Goal: Find specific page/section: Find specific page/section

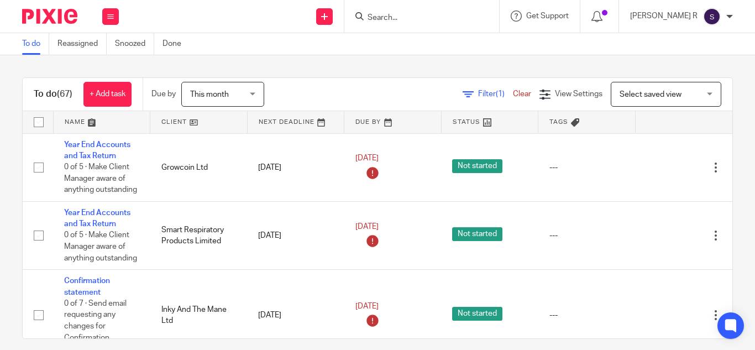
click at [435, 18] on input "Search" at bounding box center [417, 18] width 100 height 10
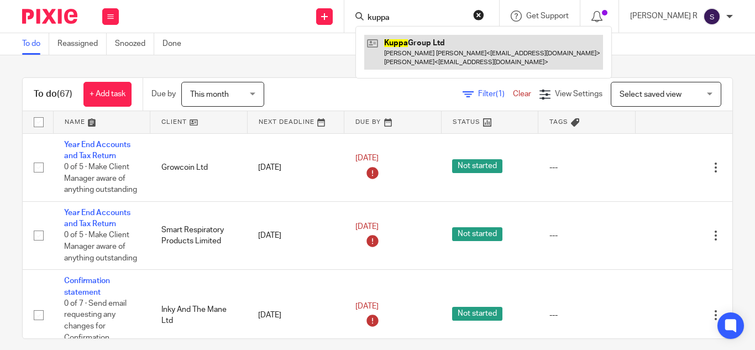
type input "kuppa"
click at [448, 50] on link at bounding box center [483, 52] width 239 height 34
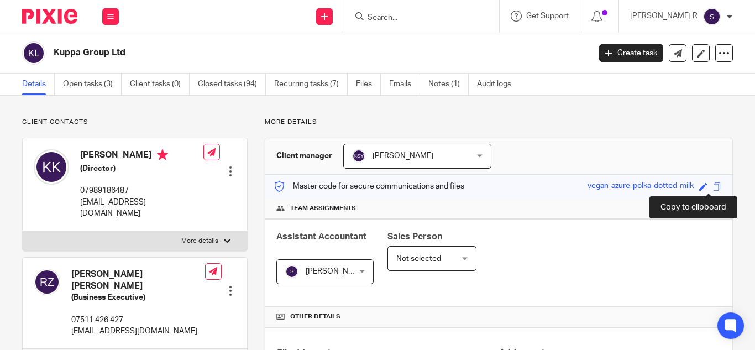
click at [713, 182] on span at bounding box center [717, 186] width 8 height 8
